Goal: Information Seeking & Learning: Check status

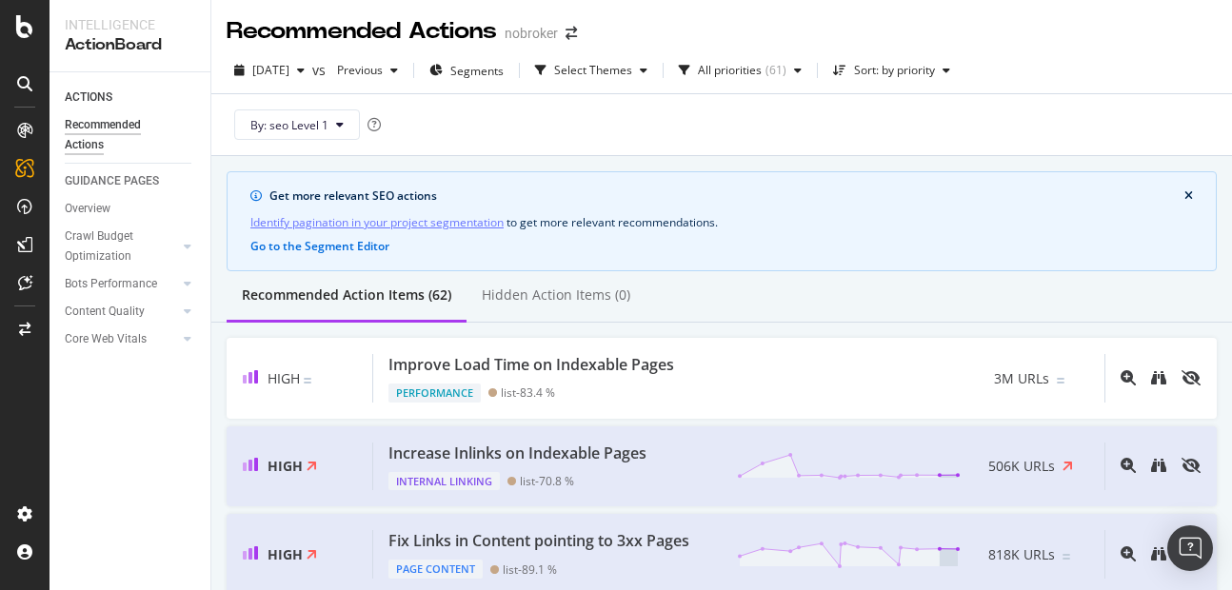
scroll to position [164, 0]
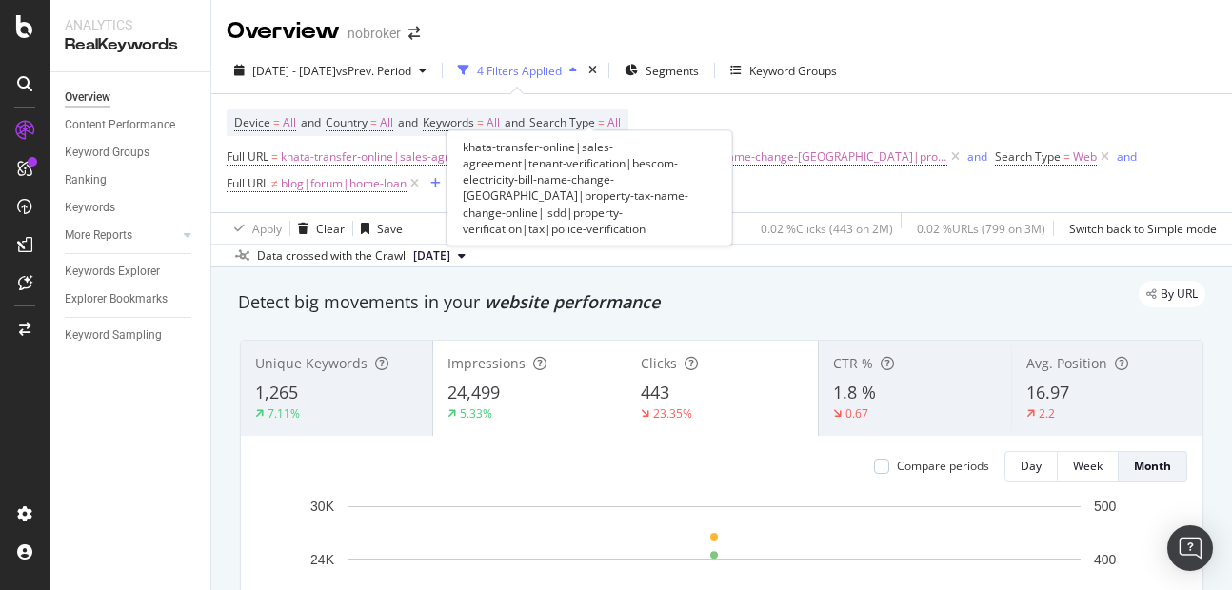
scroll to position [1225, 0]
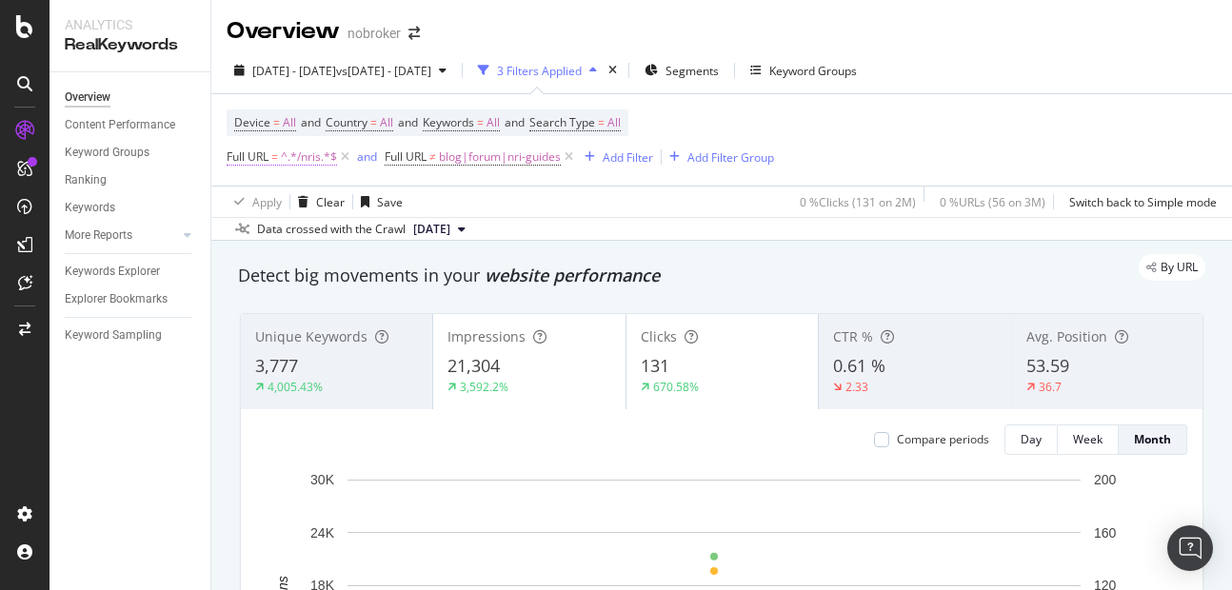
click at [310, 164] on span "^.*/nris.*$" at bounding box center [309, 157] width 56 height 27
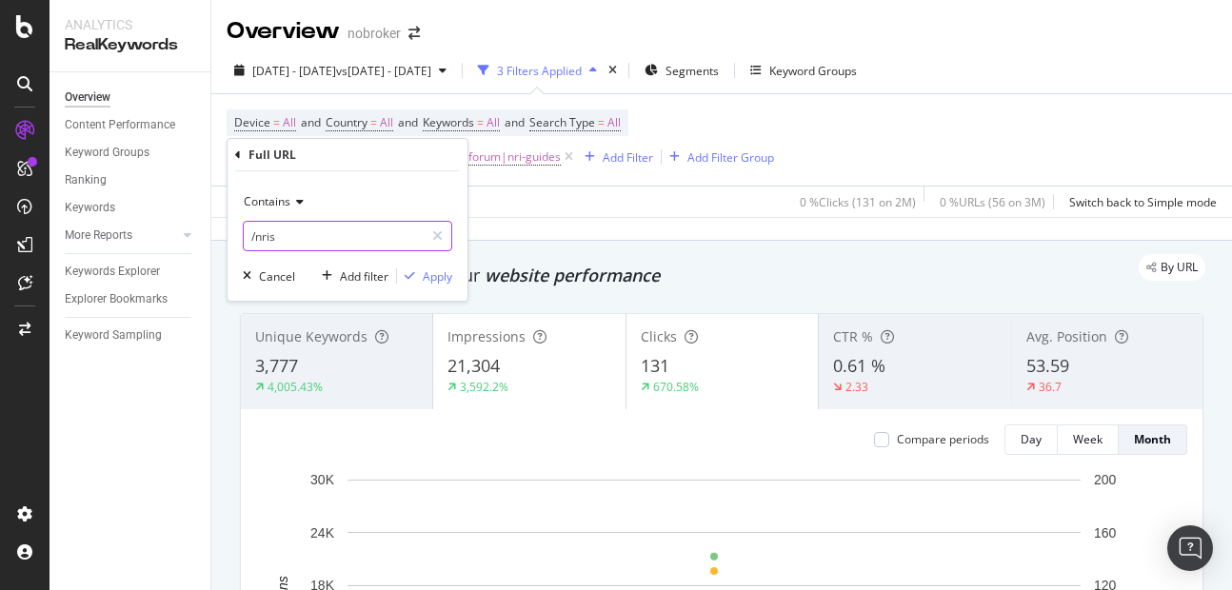
click at [315, 242] on input "/nris" at bounding box center [334, 236] width 180 height 30
paste input "https://www.nobroker.in/prophub/nris/properties-in-india/"
type input "https://www.nobroker.in/prophub/nris/properties-in-india/"
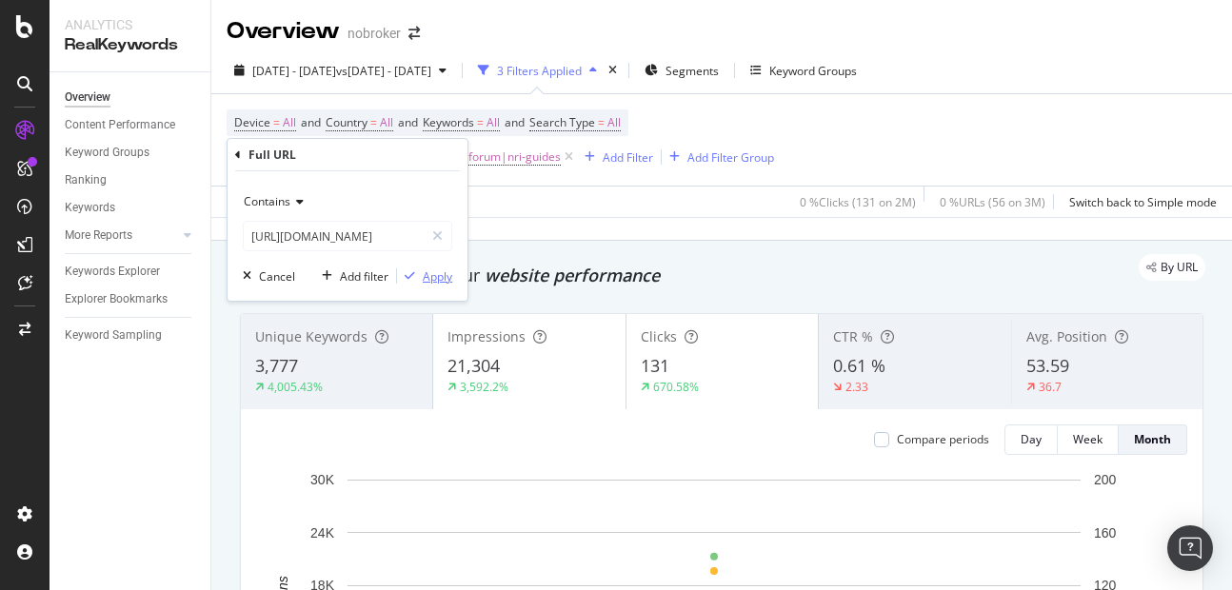
click at [437, 284] on div "Apply" at bounding box center [438, 277] width 30 height 16
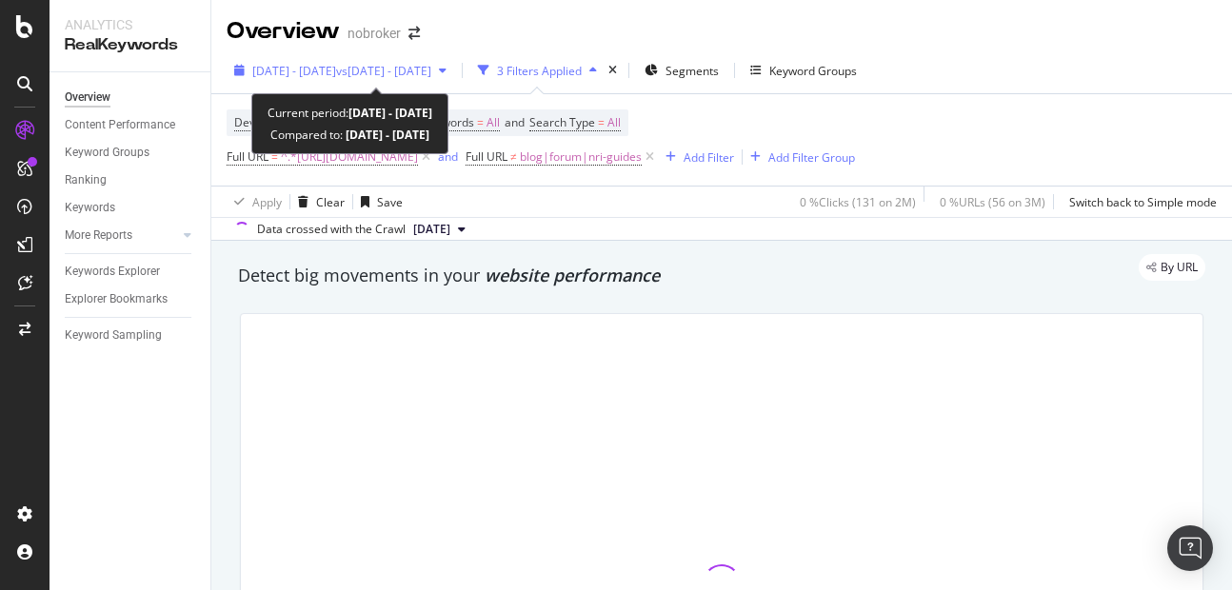
click at [336, 70] on span "2025 Aug. 1st - Aug. 9th" at bounding box center [294, 71] width 84 height 16
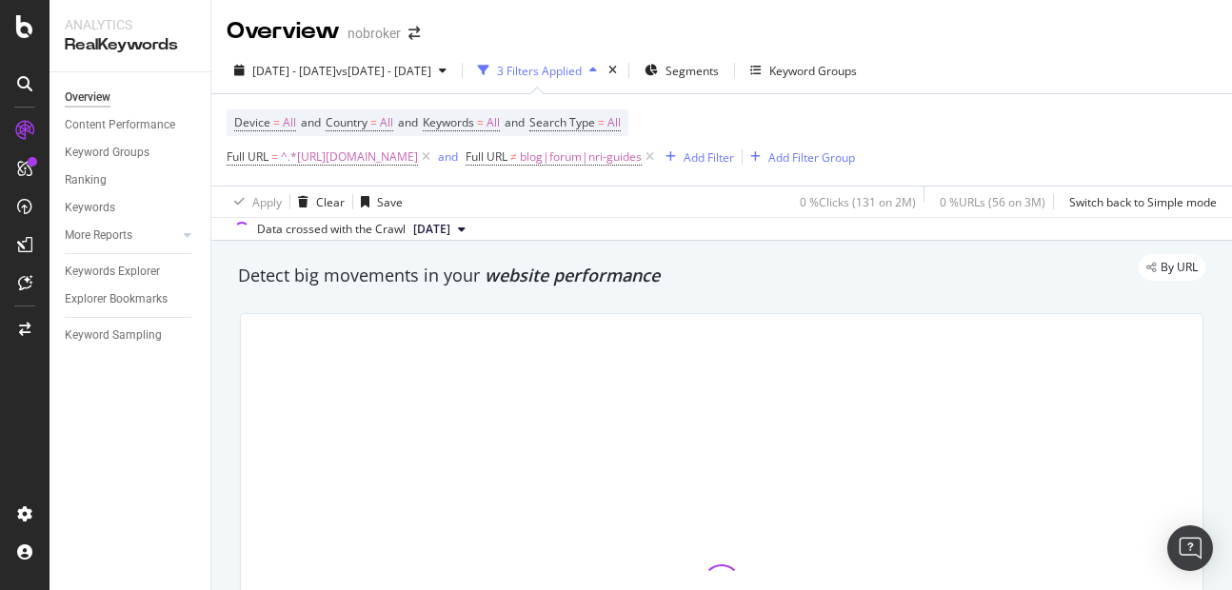
click at [488, 25] on div "Overview nobroker" at bounding box center [721, 24] width 1021 height 48
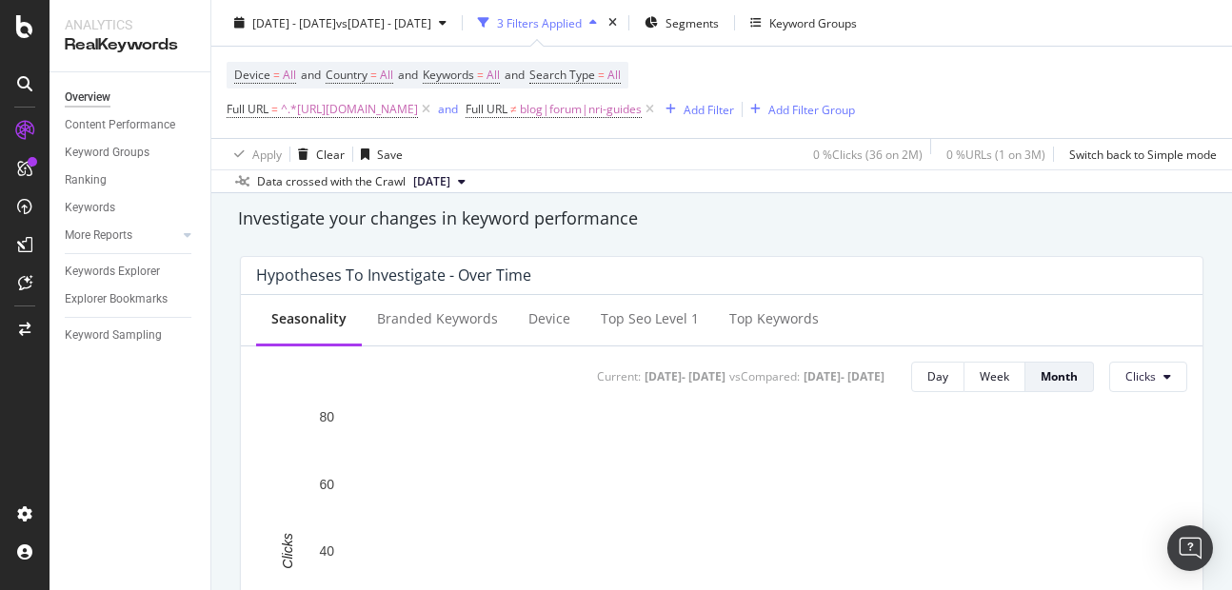
scroll to position [720, 0]
